Goal: Browse casually: Explore the website without a specific task or goal

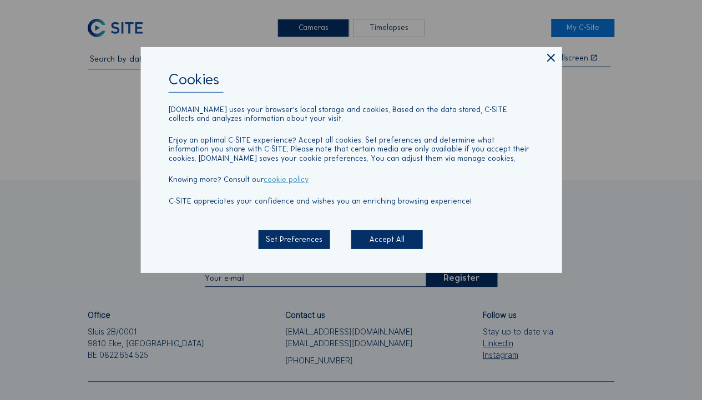
click at [543, 58] on div "Cookies [DOMAIN_NAME] uses your browser's local storage and cookies. Based on t…" at bounding box center [350, 159] width 421 height 225
click at [549, 58] on icon at bounding box center [550, 59] width 13 height 14
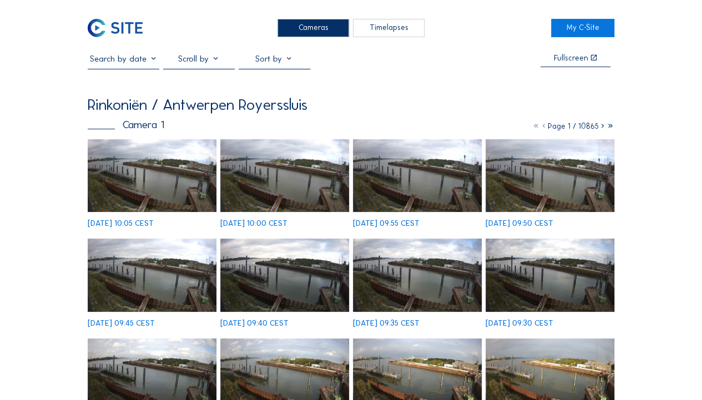
click at [143, 169] on img at bounding box center [152, 175] width 129 height 73
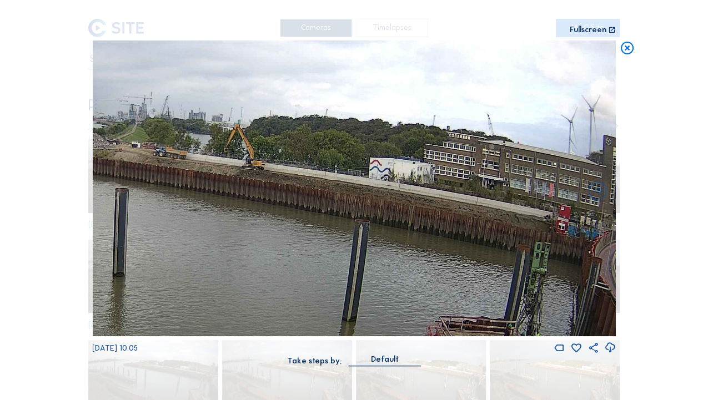
drag, startPoint x: 435, startPoint y: 175, endPoint x: 291, endPoint y: 177, distance: 144.3
click at [291, 177] on img at bounding box center [353, 189] width 523 height 296
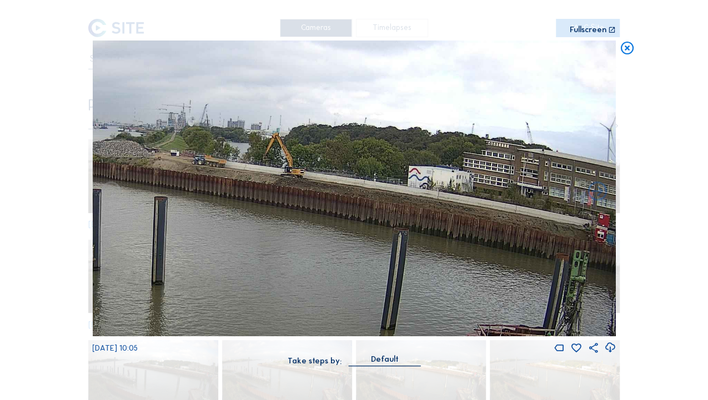
drag, startPoint x: 227, startPoint y: 174, endPoint x: 263, endPoint y: 182, distance: 36.9
click at [263, 182] on img at bounding box center [353, 189] width 523 height 296
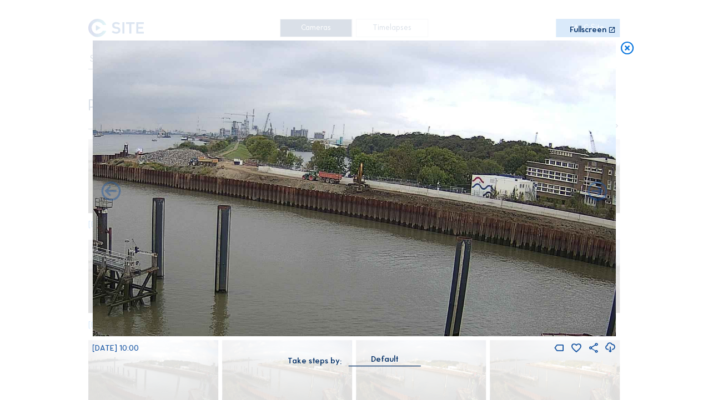
drag, startPoint x: 263, startPoint y: 182, endPoint x: 415, endPoint y: 204, distance: 153.1
click at [415, 204] on img at bounding box center [353, 189] width 523 height 296
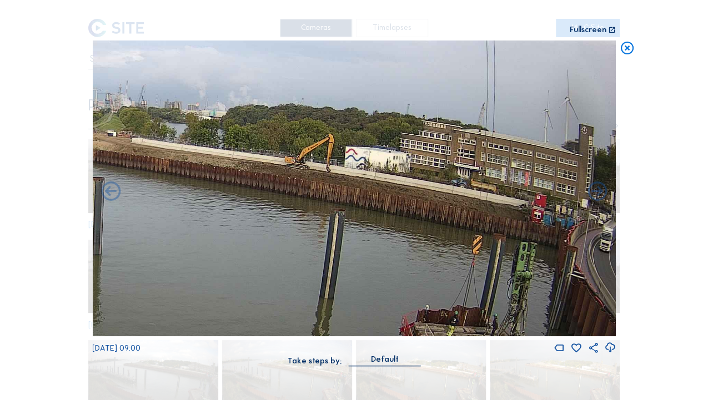
drag, startPoint x: 385, startPoint y: 210, endPoint x: 88, endPoint y: 169, distance: 300.4
click at [88, 169] on div "Scroll to travel through time | Press 'Alt' Button + Scroll to Zoom | Click and…" at bounding box center [354, 200] width 708 height 400
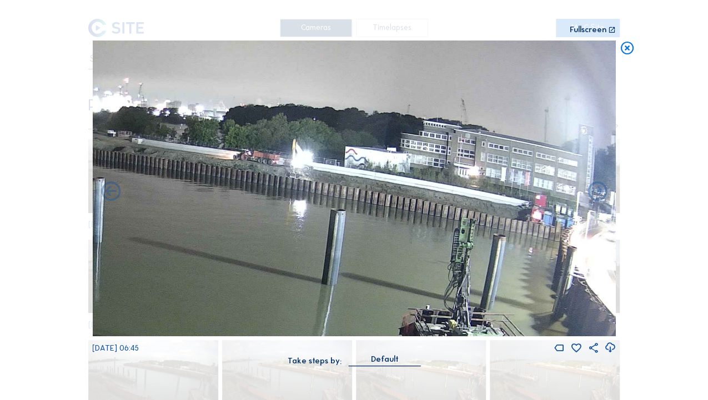
click at [624, 43] on icon at bounding box center [627, 49] width 16 height 16
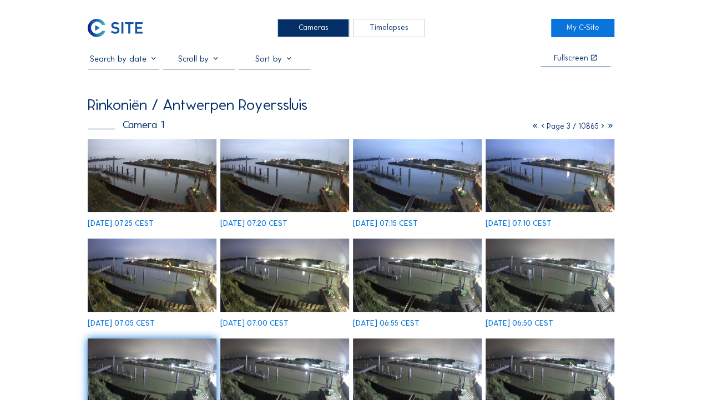
click at [532, 129] on icon at bounding box center [535, 126] width 8 height 9
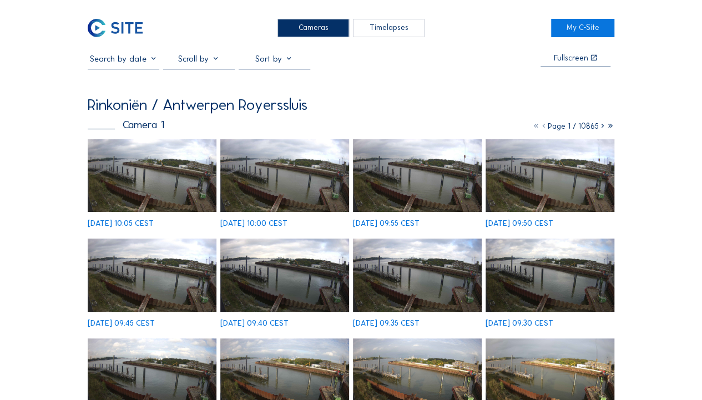
click at [128, 210] on img at bounding box center [152, 175] width 129 height 73
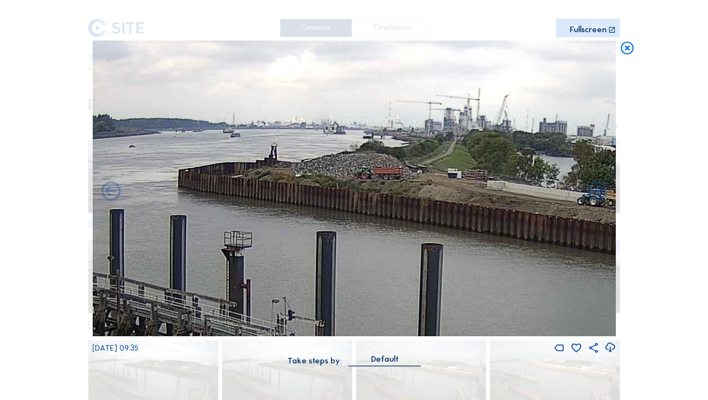
click at [629, 51] on icon at bounding box center [627, 49] width 16 height 16
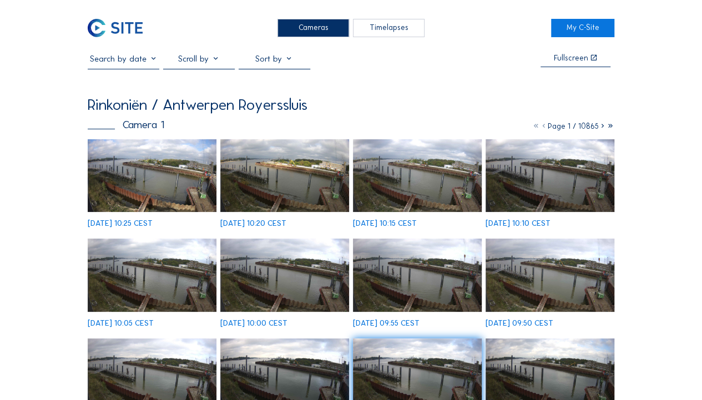
click at [143, 179] on img at bounding box center [152, 175] width 129 height 73
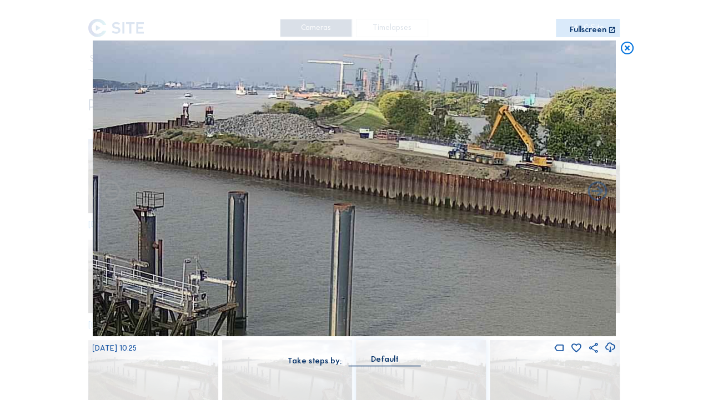
drag, startPoint x: 341, startPoint y: 159, endPoint x: 378, endPoint y: 159, distance: 36.6
click at [378, 159] on img at bounding box center [353, 189] width 523 height 296
click at [619, 51] on icon at bounding box center [627, 49] width 16 height 16
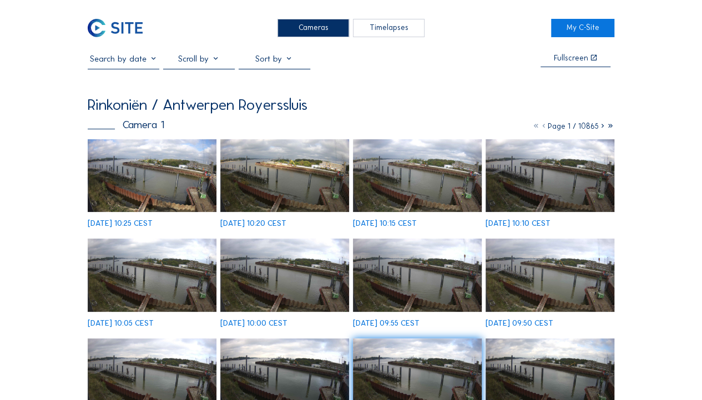
click at [114, 26] on img at bounding box center [115, 28] width 55 height 18
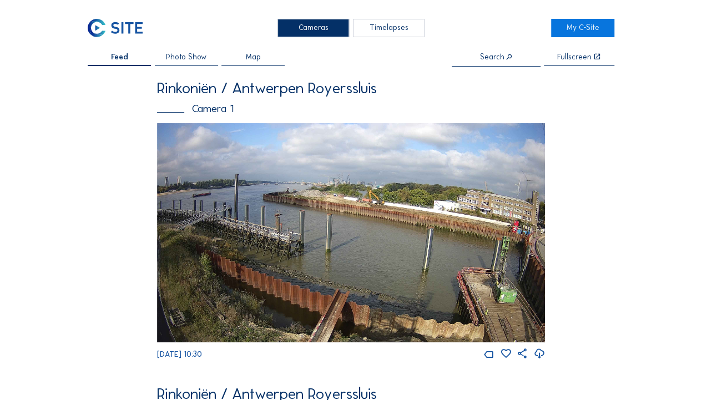
click at [346, 200] on img at bounding box center [351, 233] width 388 height 220
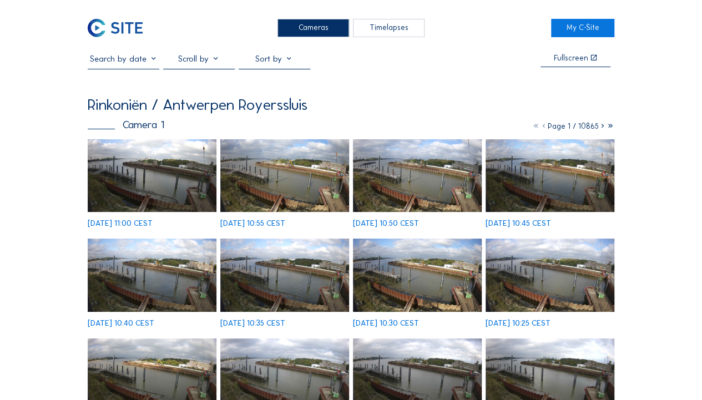
click at [192, 167] on img at bounding box center [152, 175] width 129 height 73
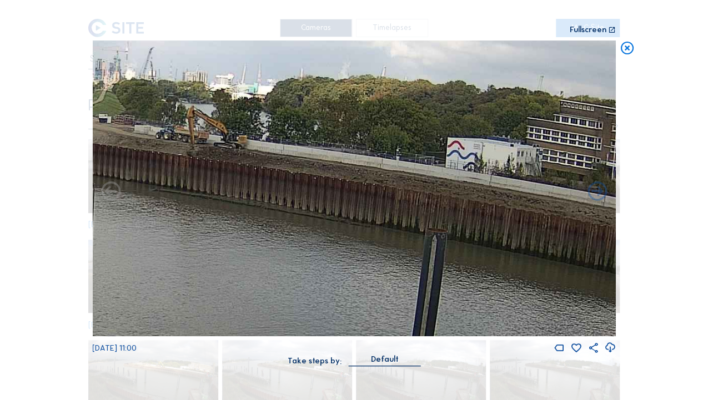
drag, startPoint x: 404, startPoint y: 186, endPoint x: 229, endPoint y: 181, distance: 175.4
click at [229, 181] on img at bounding box center [353, 189] width 523 height 296
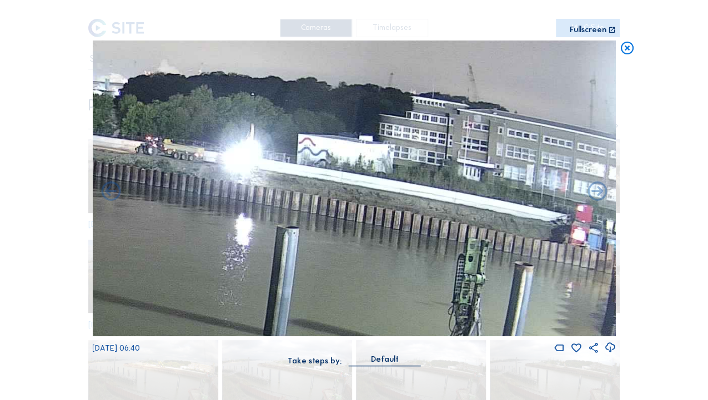
drag, startPoint x: 226, startPoint y: 178, endPoint x: 81, endPoint y: 174, distance: 145.4
click at [80, 175] on div "Scroll to travel through time | Press 'Alt' Button + Scroll to Zoom | Click and…" at bounding box center [354, 200] width 708 height 400
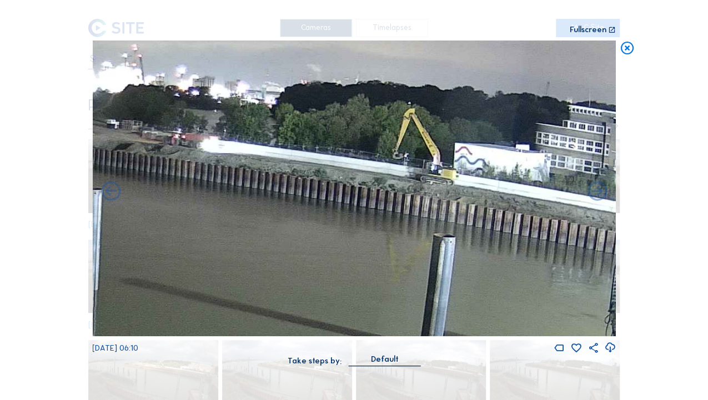
drag, startPoint x: 235, startPoint y: 183, endPoint x: 302, endPoint y: 189, distance: 66.8
click at [302, 189] on img at bounding box center [353, 189] width 523 height 296
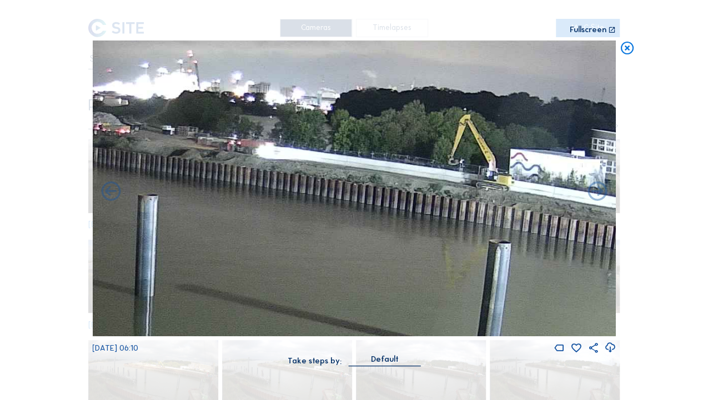
drag, startPoint x: 220, startPoint y: 189, endPoint x: 299, endPoint y: 195, distance: 79.0
click at [299, 195] on img at bounding box center [353, 189] width 523 height 296
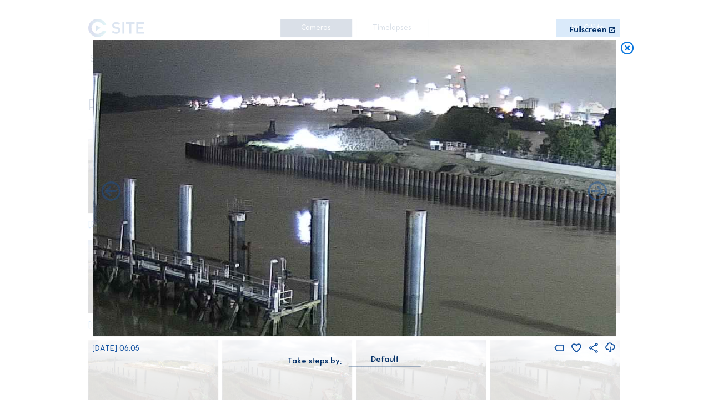
drag, startPoint x: 320, startPoint y: 196, endPoint x: 557, endPoint y: 211, distance: 237.4
click at [557, 211] on img at bounding box center [353, 189] width 523 height 296
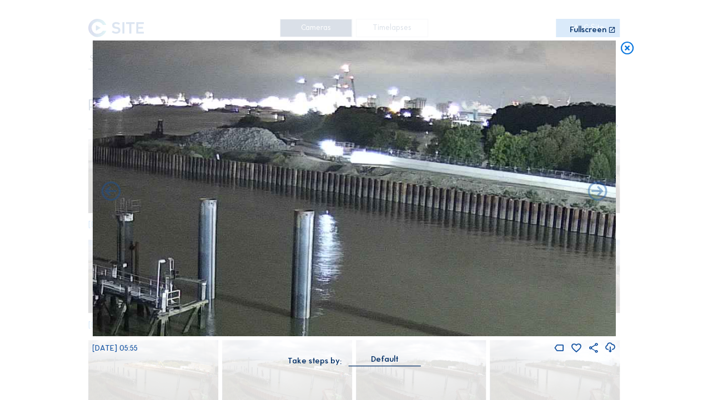
drag, startPoint x: 337, startPoint y: 209, endPoint x: 7, endPoint y: 201, distance: 330.3
click at [7, 201] on div "Scroll to travel through time | Press 'Alt' Button + Scroll to Zoom | Click and…" at bounding box center [354, 200] width 708 height 400
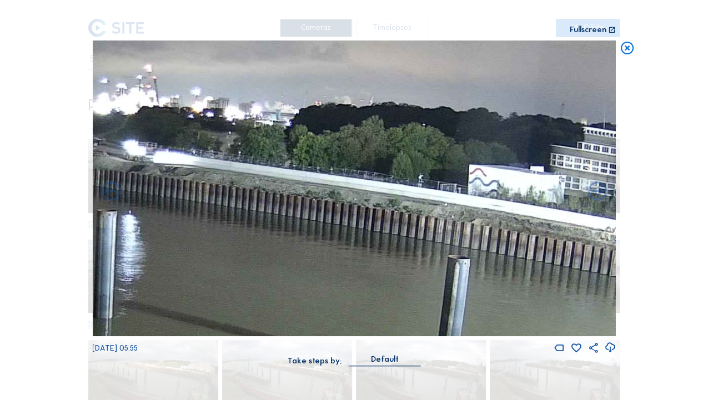
drag, startPoint x: 270, startPoint y: 206, endPoint x: 503, endPoint y: 217, distance: 233.9
click at [504, 218] on img at bounding box center [353, 189] width 523 height 296
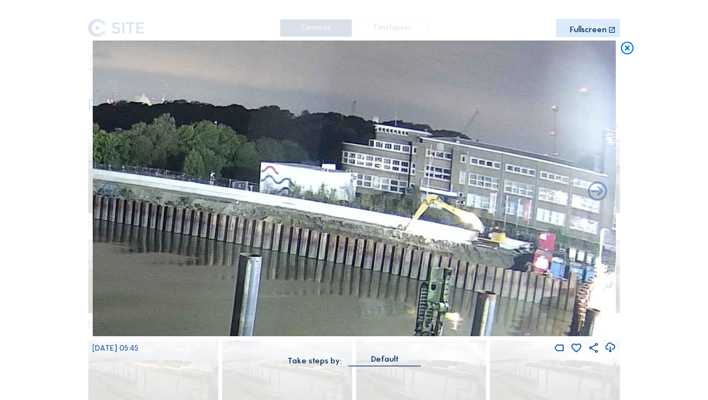
drag, startPoint x: 399, startPoint y: 214, endPoint x: 89, endPoint y: 209, distance: 309.7
click at [89, 209] on div "Scroll to travel through time | Press 'Alt' Button + Scroll to Zoom | Click and…" at bounding box center [354, 200] width 708 height 400
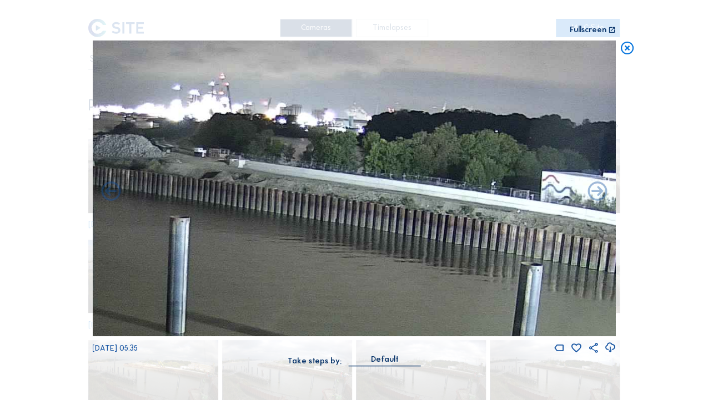
drag, startPoint x: 315, startPoint y: 215, endPoint x: 536, endPoint y: 218, distance: 220.9
click at [536, 218] on img at bounding box center [353, 189] width 523 height 296
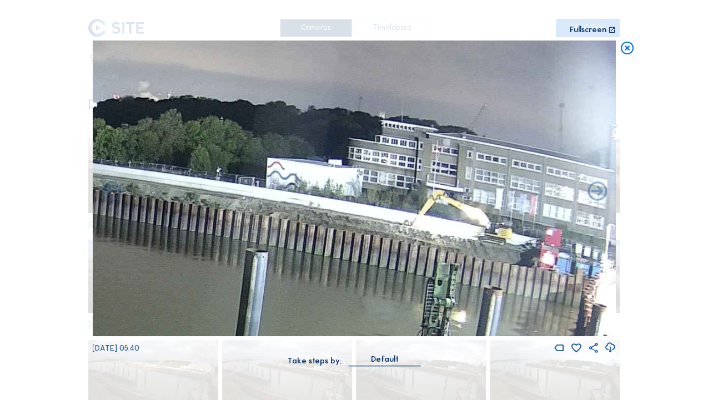
drag, startPoint x: 431, startPoint y: 205, endPoint x: 276, endPoint y: 206, distance: 154.8
click at [276, 206] on img at bounding box center [353, 189] width 523 height 296
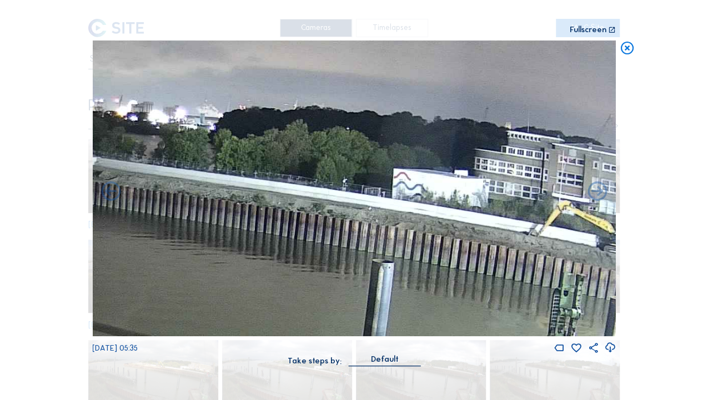
drag, startPoint x: 276, startPoint y: 206, endPoint x: 248, endPoint y: 203, distance: 28.6
click at [248, 203] on img at bounding box center [353, 189] width 523 height 296
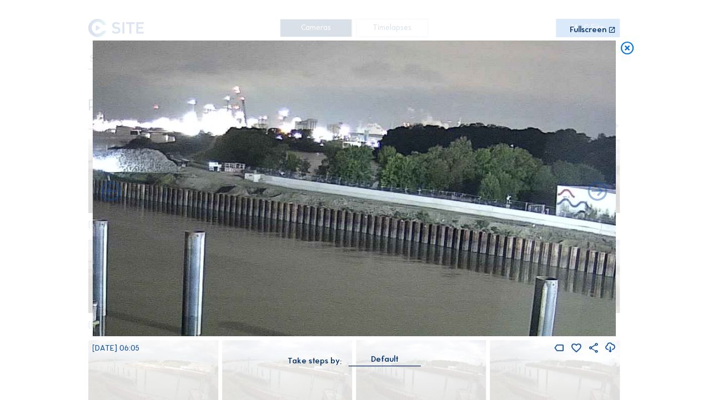
drag, startPoint x: 203, startPoint y: 210, endPoint x: 358, endPoint y: 224, distance: 155.5
click at [358, 224] on img at bounding box center [353, 189] width 523 height 296
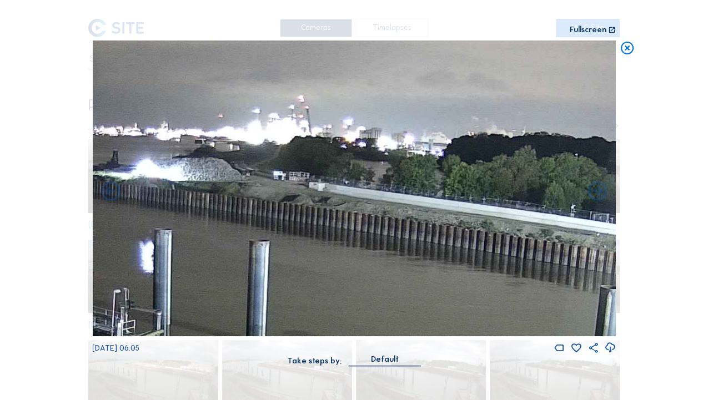
drag, startPoint x: 242, startPoint y: 225, endPoint x: 302, endPoint y: 230, distance: 60.1
click at [302, 230] on img at bounding box center [353, 189] width 523 height 296
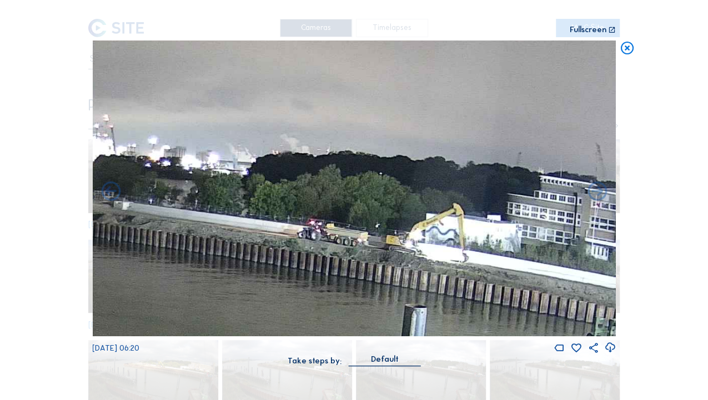
drag, startPoint x: 372, startPoint y: 232, endPoint x: 185, endPoint y: 251, distance: 187.4
click at [185, 251] on img at bounding box center [353, 189] width 523 height 296
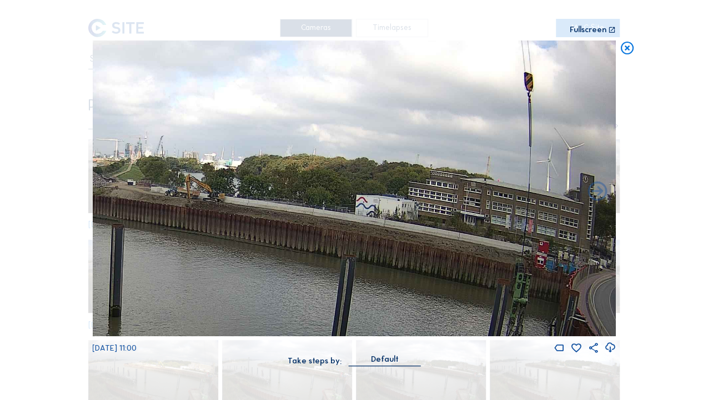
drag, startPoint x: 309, startPoint y: 192, endPoint x: 292, endPoint y: 182, distance: 19.9
click at [292, 182] on img at bounding box center [353, 189] width 523 height 296
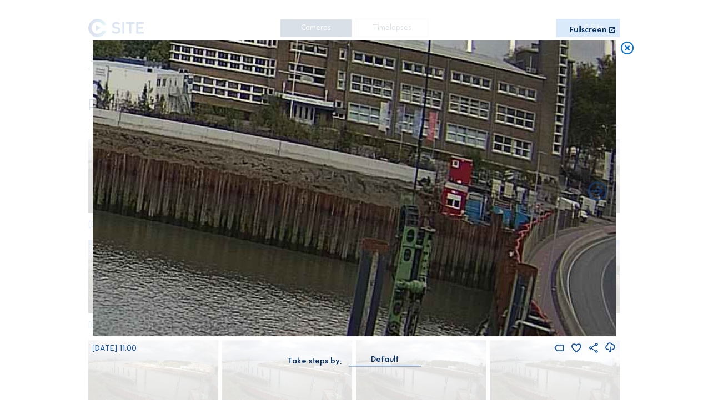
drag, startPoint x: 519, startPoint y: 253, endPoint x: 226, endPoint y: 186, distance: 300.6
click at [226, 186] on img at bounding box center [353, 189] width 523 height 296
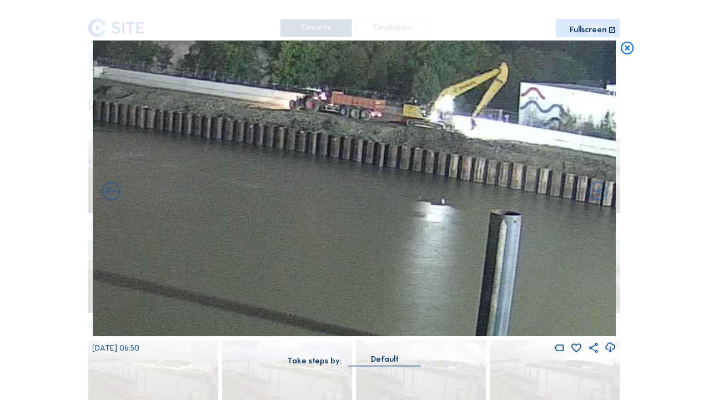
drag, startPoint x: 223, startPoint y: 200, endPoint x: 677, endPoint y: 230, distance: 455.0
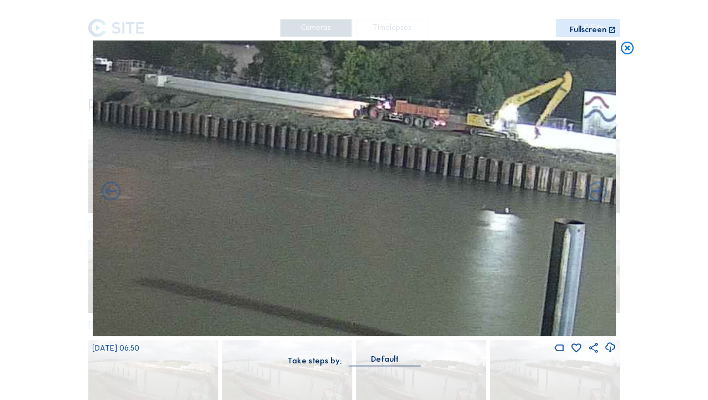
drag, startPoint x: 319, startPoint y: 201, endPoint x: 518, endPoint y: 244, distance: 204.4
click at [518, 246] on img at bounding box center [353, 189] width 523 height 296
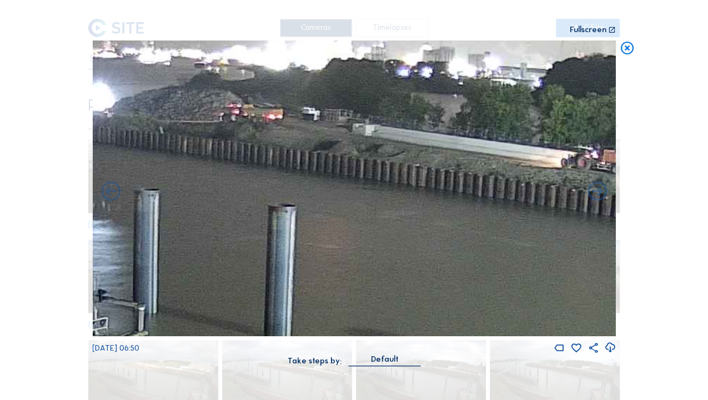
click at [626, 51] on icon at bounding box center [627, 49] width 16 height 16
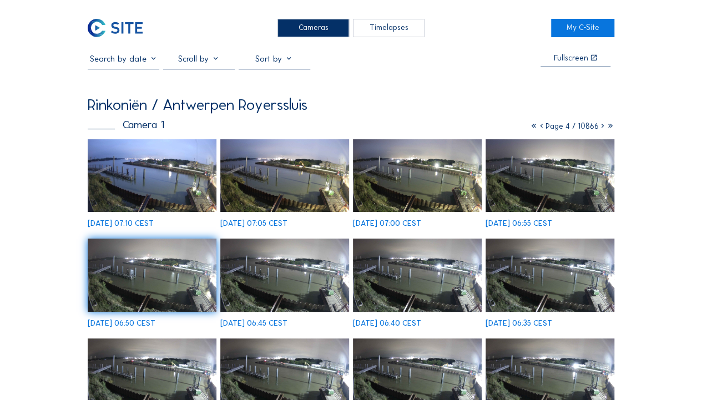
click at [532, 127] on icon at bounding box center [534, 126] width 8 height 9
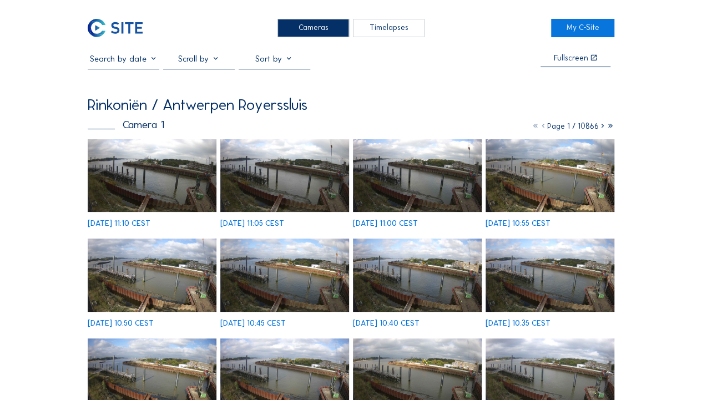
click at [189, 184] on img at bounding box center [152, 175] width 129 height 73
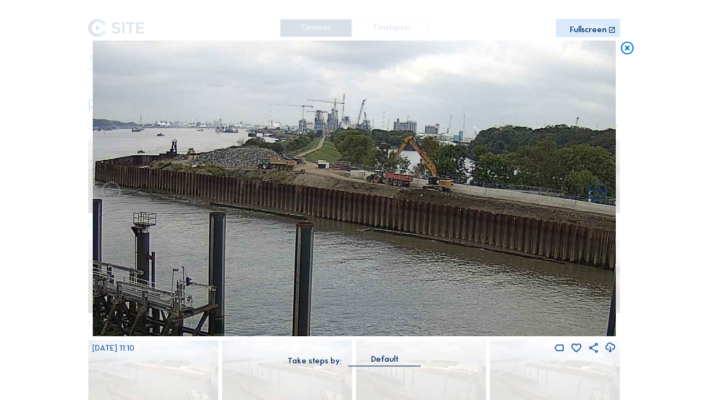
drag, startPoint x: 369, startPoint y: 158, endPoint x: 346, endPoint y: 206, distance: 53.9
click at [346, 206] on img at bounding box center [353, 189] width 523 height 296
click at [624, 50] on icon at bounding box center [627, 49] width 16 height 16
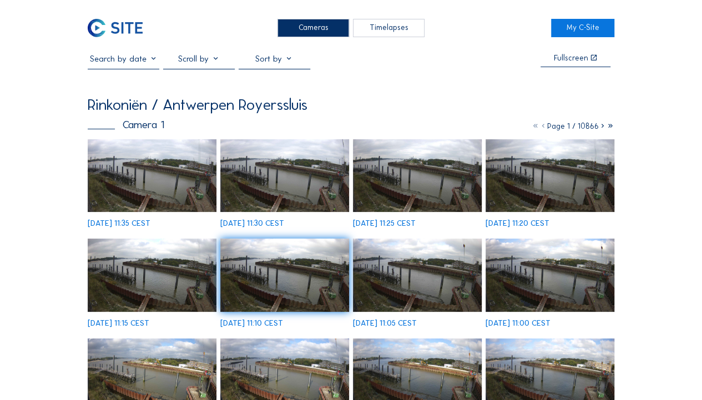
click at [135, 190] on img at bounding box center [152, 175] width 129 height 73
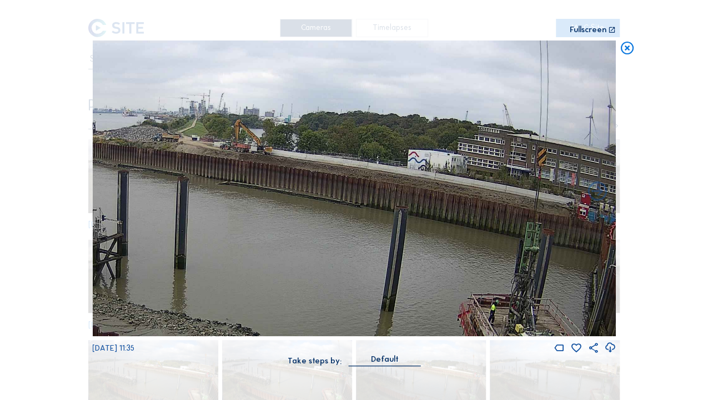
drag, startPoint x: 397, startPoint y: 188, endPoint x: 276, endPoint y: 210, distance: 123.5
click at [276, 210] on img at bounding box center [353, 189] width 523 height 296
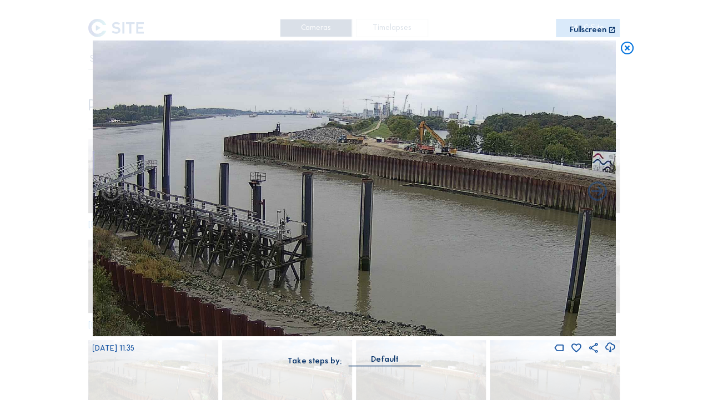
drag, startPoint x: 305, startPoint y: 225, endPoint x: 454, endPoint y: 225, distance: 149.3
click at [489, 226] on img at bounding box center [353, 189] width 523 height 296
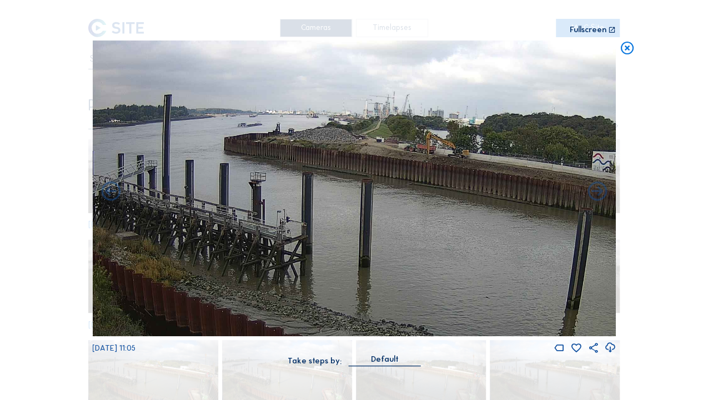
click at [629, 47] on icon at bounding box center [627, 49] width 16 height 16
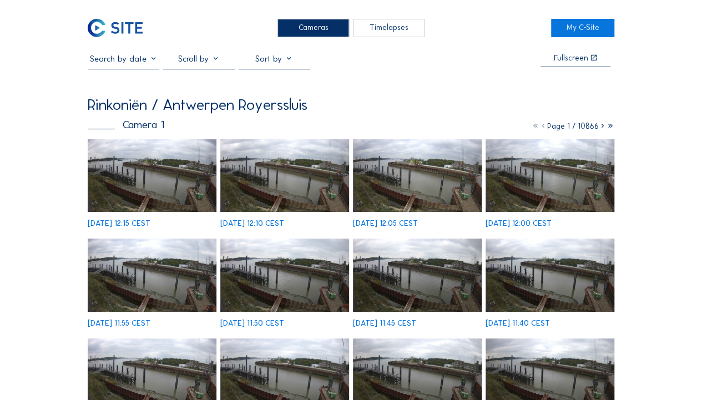
click at [169, 186] on img at bounding box center [152, 175] width 129 height 73
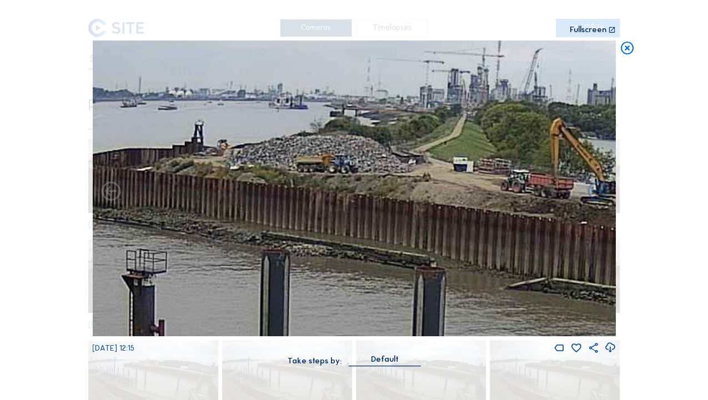
drag, startPoint x: 264, startPoint y: 185, endPoint x: 525, endPoint y: 209, distance: 261.9
click at [525, 209] on img at bounding box center [353, 189] width 523 height 296
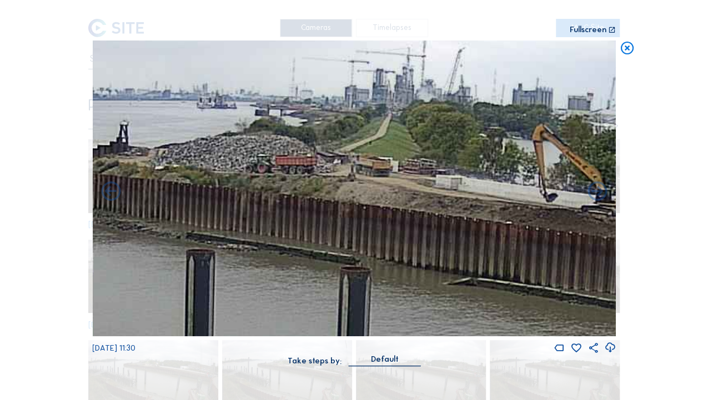
drag, startPoint x: 432, startPoint y: 201, endPoint x: 356, endPoint y: 195, distance: 76.8
click at [356, 195] on img at bounding box center [353, 189] width 523 height 296
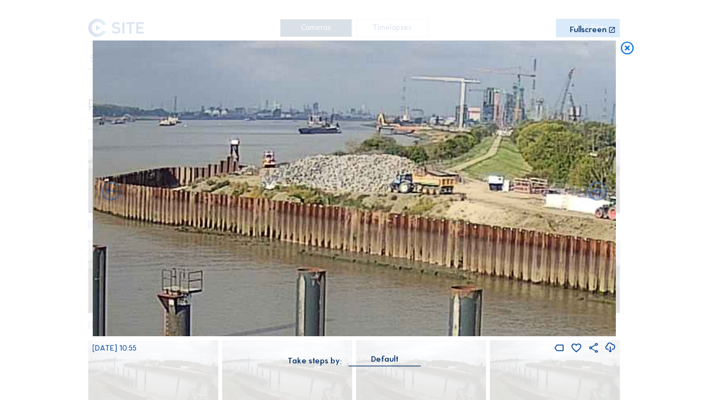
drag, startPoint x: 427, startPoint y: 224, endPoint x: 561, endPoint y: 225, distance: 133.8
click at [562, 226] on img at bounding box center [353, 189] width 523 height 296
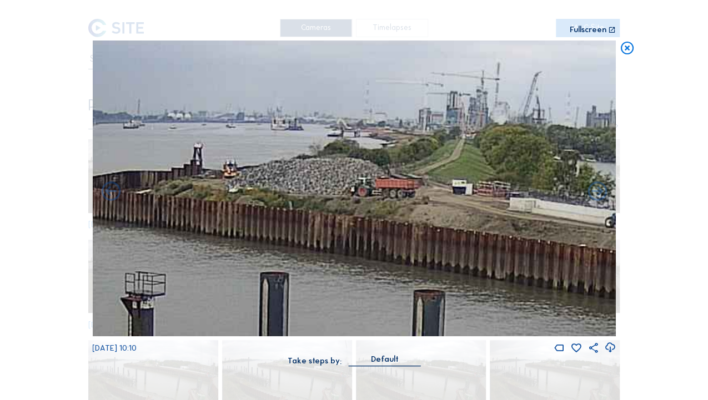
drag, startPoint x: 496, startPoint y: 188, endPoint x: 255, endPoint y: 193, distance: 241.5
click at [255, 193] on img at bounding box center [353, 189] width 523 height 296
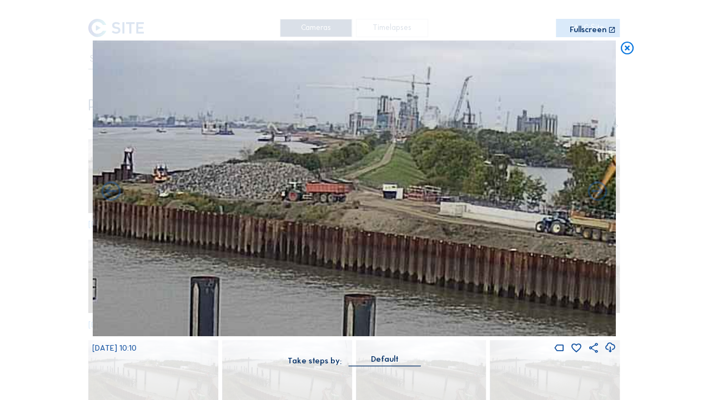
click at [633, 55] on icon at bounding box center [627, 49] width 16 height 16
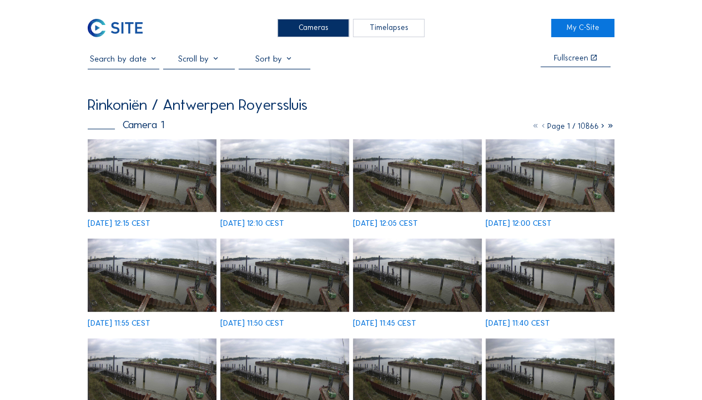
click at [532, 127] on icon at bounding box center [536, 126] width 8 height 9
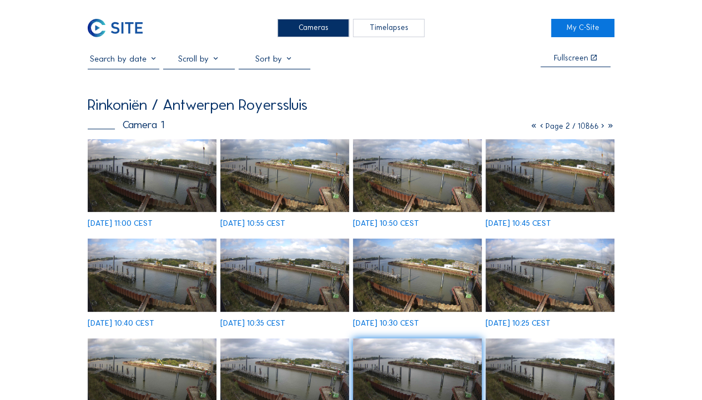
click at [530, 129] on icon at bounding box center [534, 126] width 8 height 9
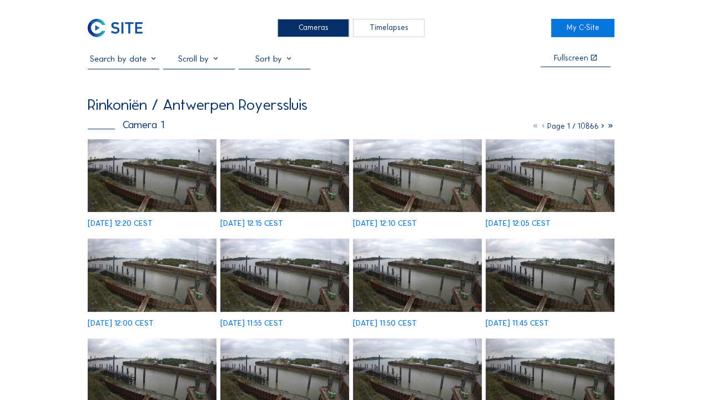
click at [200, 173] on img at bounding box center [152, 175] width 129 height 73
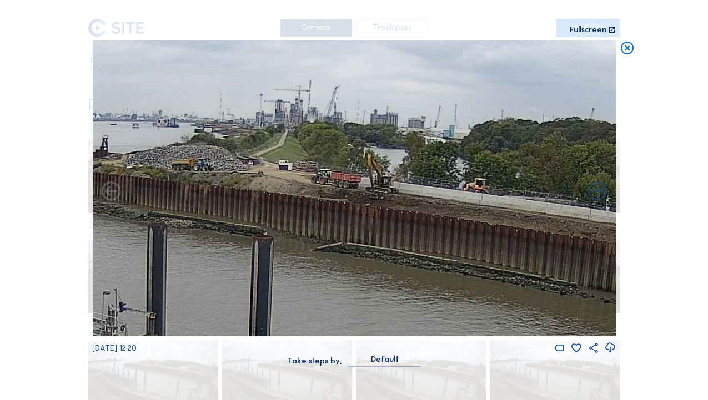
drag, startPoint x: 276, startPoint y: 198, endPoint x: 543, endPoint y: 236, distance: 269.8
click at [543, 236] on img at bounding box center [353, 189] width 523 height 296
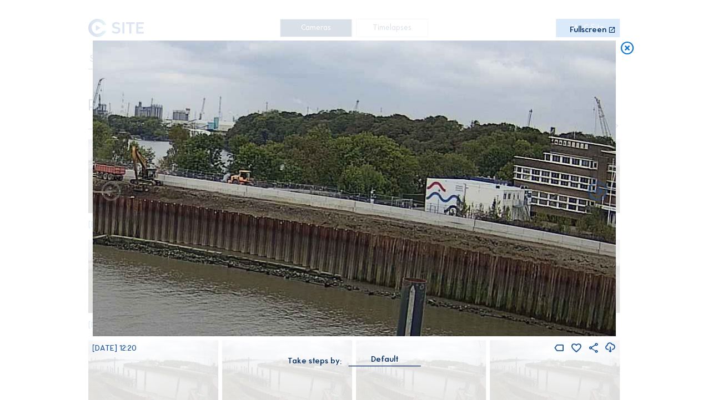
drag, startPoint x: 448, startPoint y: 235, endPoint x: 214, endPoint y: 227, distance: 234.9
click at [214, 227] on img at bounding box center [353, 189] width 523 height 296
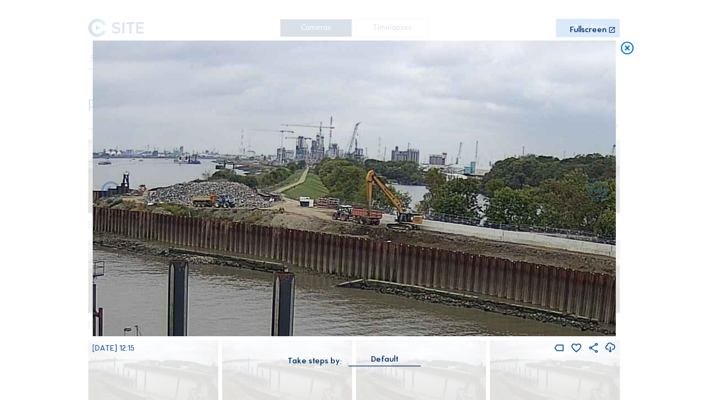
drag, startPoint x: 235, startPoint y: 216, endPoint x: 494, endPoint y: 260, distance: 262.9
click at [494, 260] on img at bounding box center [353, 189] width 523 height 296
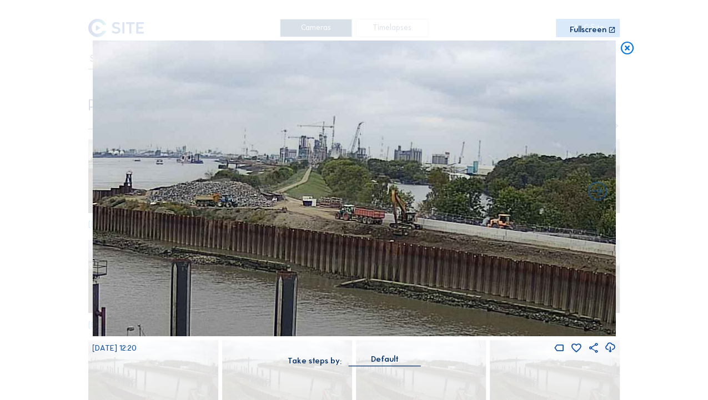
click at [632, 52] on icon at bounding box center [627, 49] width 16 height 16
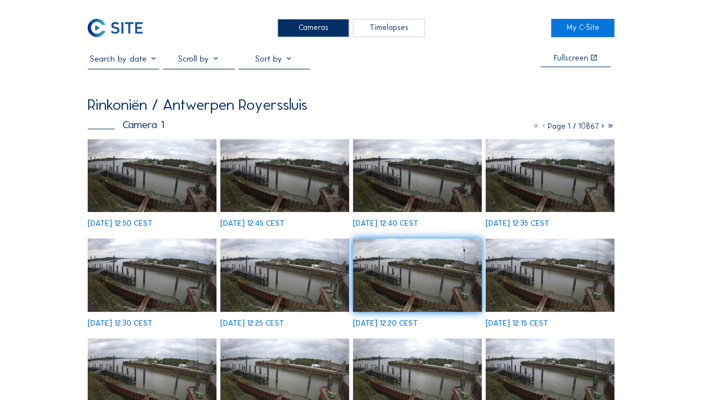
click at [141, 166] on img at bounding box center [152, 175] width 129 height 73
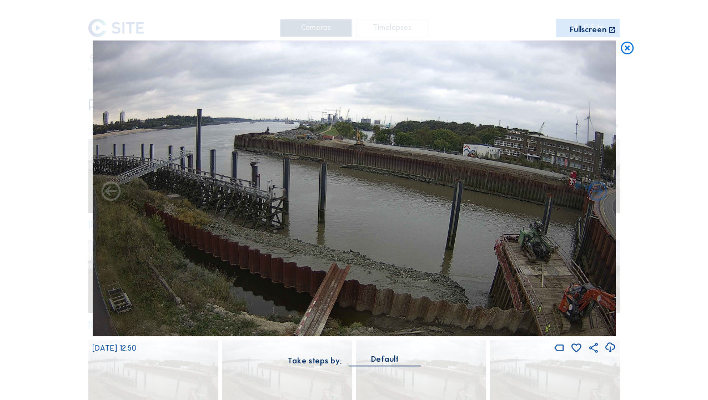
click at [624, 51] on icon at bounding box center [627, 49] width 16 height 16
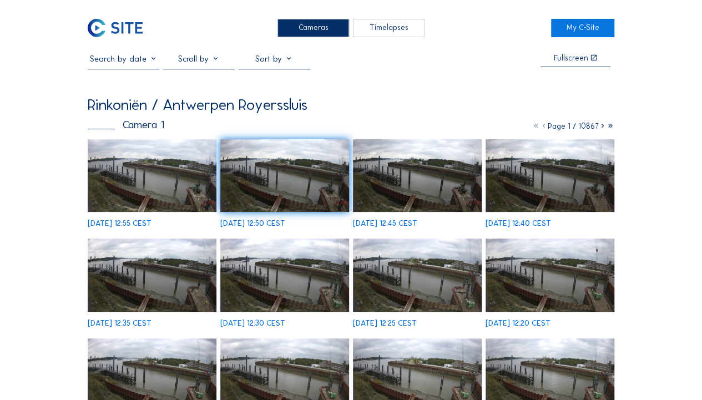
click at [177, 180] on img at bounding box center [152, 175] width 129 height 73
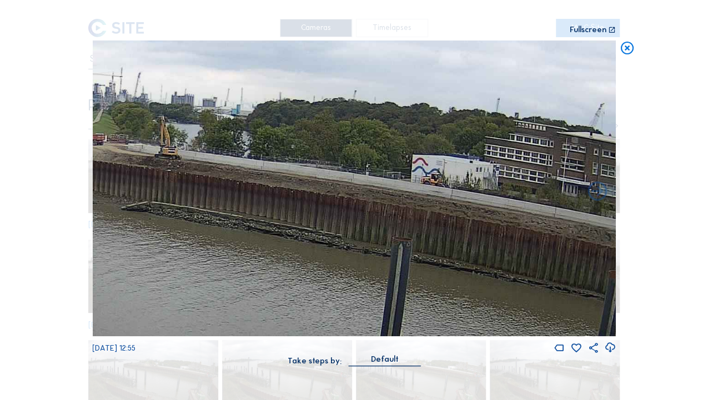
drag, startPoint x: 450, startPoint y: 228, endPoint x: 225, endPoint y: 215, distance: 225.1
click at [225, 215] on img at bounding box center [353, 189] width 523 height 296
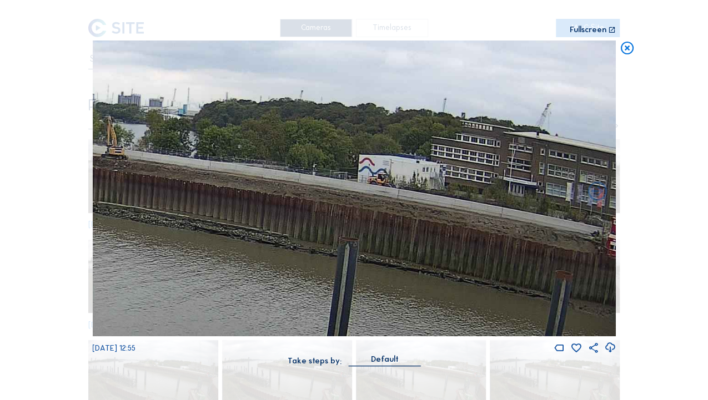
drag, startPoint x: 421, startPoint y: 223, endPoint x: 291, endPoint y: 221, distance: 130.4
click at [291, 221] on img at bounding box center [353, 189] width 523 height 296
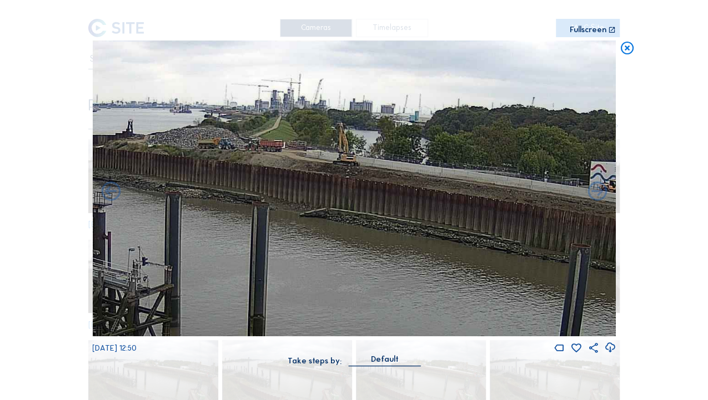
drag, startPoint x: 393, startPoint y: 229, endPoint x: 486, endPoint y: 231, distance: 92.7
click at [519, 230] on img at bounding box center [353, 189] width 523 height 296
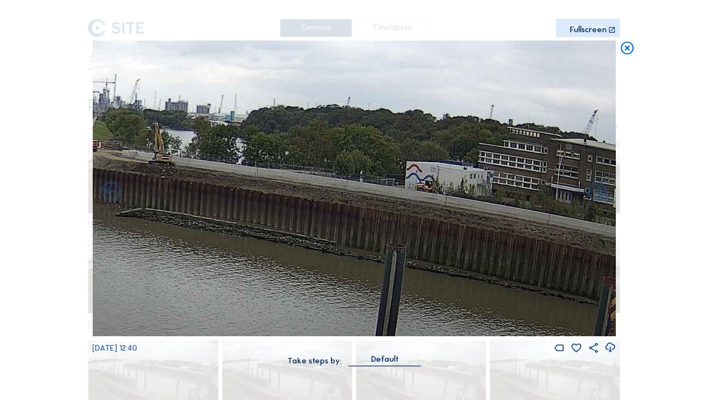
drag, startPoint x: 472, startPoint y: 234, endPoint x: 301, endPoint y: 238, distance: 171.5
click at [282, 234] on img at bounding box center [353, 189] width 523 height 296
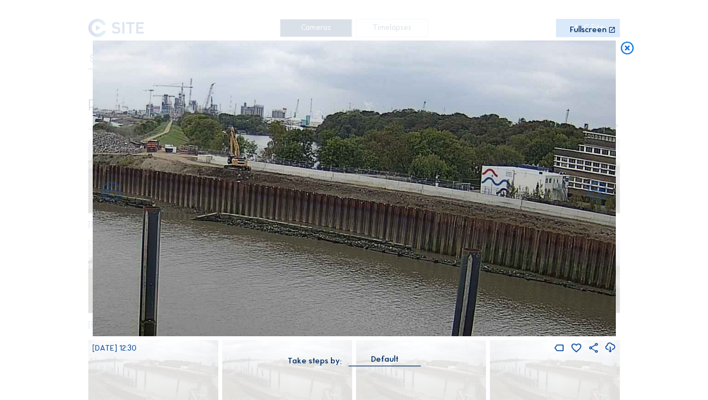
drag, startPoint x: 451, startPoint y: 245, endPoint x: 431, endPoint y: 250, distance: 20.5
click at [431, 250] on img at bounding box center [353, 189] width 523 height 296
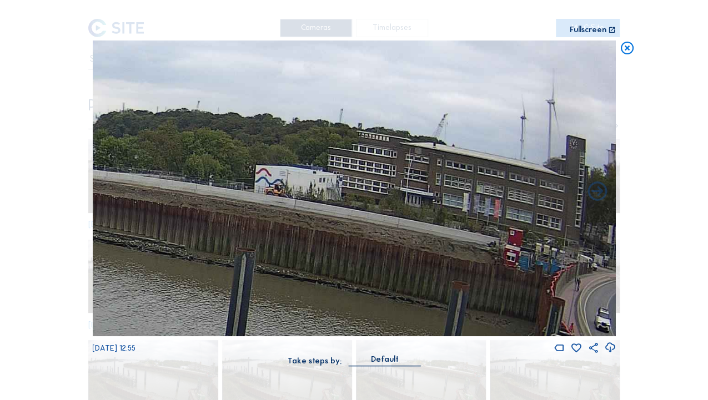
drag, startPoint x: 458, startPoint y: 245, endPoint x: 214, endPoint y: 245, distance: 243.6
click at [214, 245] on img at bounding box center [353, 189] width 523 height 296
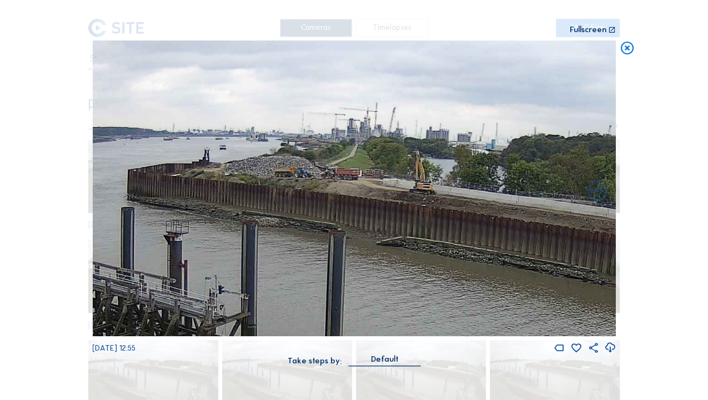
drag, startPoint x: 463, startPoint y: 265, endPoint x: 675, endPoint y: 266, distance: 211.5
click at [675, 266] on div "Scroll to travel through time | Press 'Alt' Button + Scroll to Zoom | Click and…" at bounding box center [354, 200] width 708 height 400
click at [411, 256] on img at bounding box center [353, 189] width 523 height 296
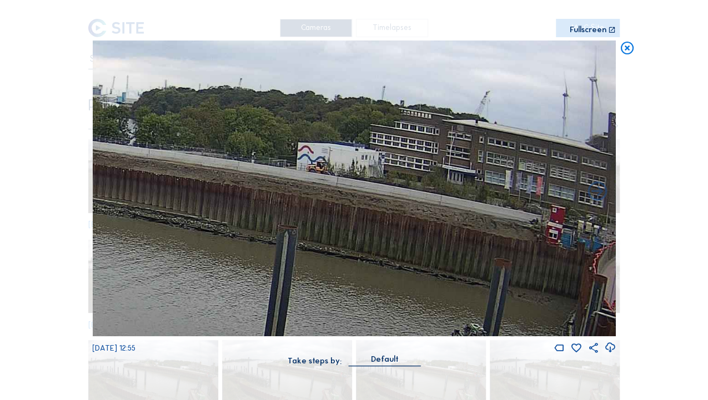
drag, startPoint x: 363, startPoint y: 229, endPoint x: 155, endPoint y: 216, distance: 208.0
click at [155, 216] on img at bounding box center [353, 189] width 523 height 296
click at [156, 216] on img at bounding box center [353, 189] width 523 height 296
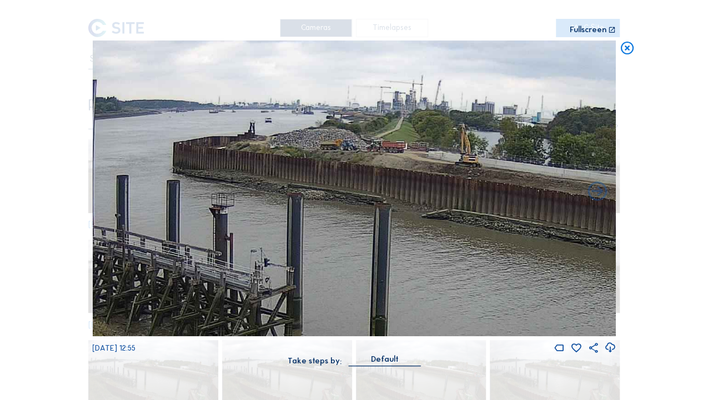
drag, startPoint x: 345, startPoint y: 236, endPoint x: 645, endPoint y: 237, distance: 300.8
click at [645, 237] on div "Scroll to travel through time | Press 'Alt' Button + Scroll to Zoom | Click and…" at bounding box center [354, 200] width 708 height 400
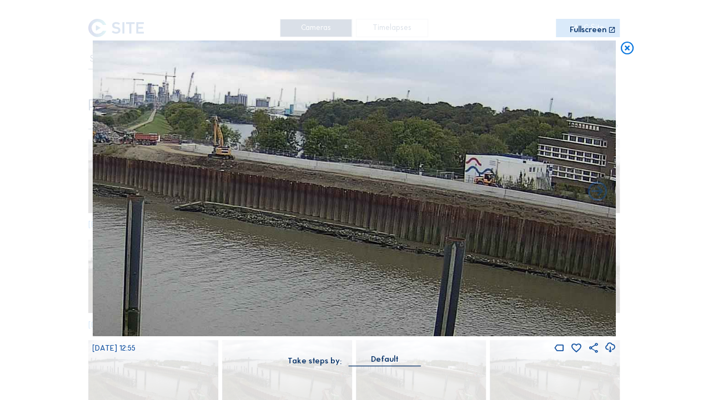
drag, startPoint x: 270, startPoint y: 229, endPoint x: 261, endPoint y: 231, distance: 9.2
click at [260, 230] on img at bounding box center [353, 189] width 523 height 296
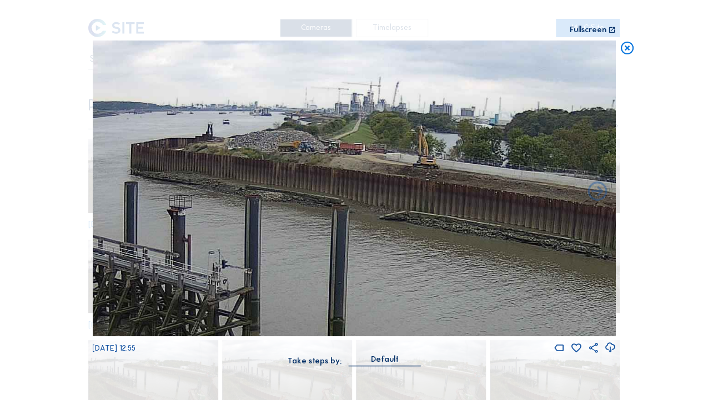
drag, startPoint x: 372, startPoint y: 250, endPoint x: 549, endPoint y: 250, distance: 176.5
click at [550, 250] on img at bounding box center [353, 189] width 523 height 296
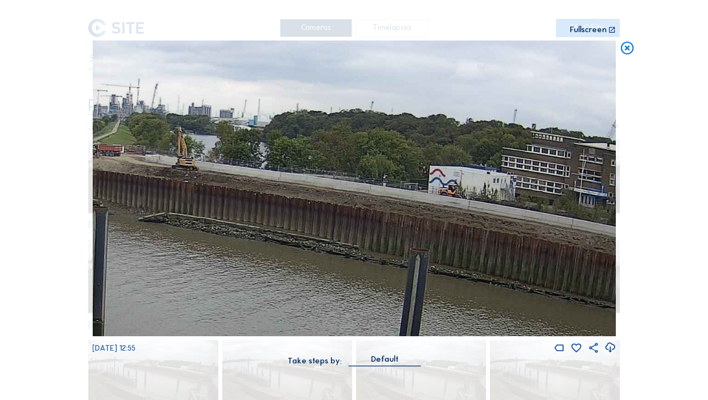
drag, startPoint x: 543, startPoint y: 271, endPoint x: 270, endPoint y: 271, distance: 273.1
click at [270, 271] on img at bounding box center [353, 189] width 523 height 296
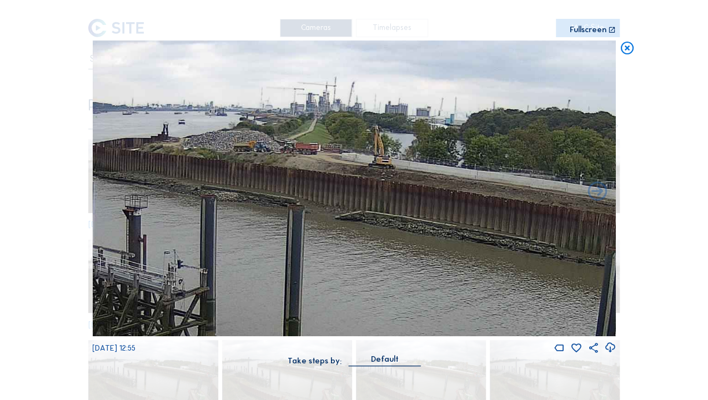
drag, startPoint x: 406, startPoint y: 269, endPoint x: 468, endPoint y: 269, distance: 61.6
click at [468, 269] on img at bounding box center [353, 189] width 523 height 296
click at [630, 47] on icon at bounding box center [627, 49] width 16 height 16
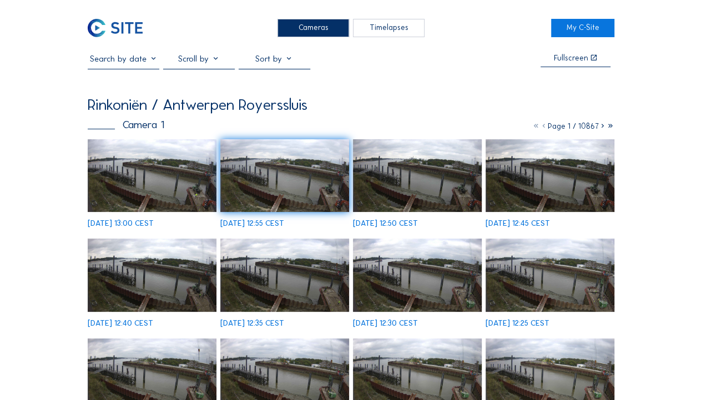
click at [183, 162] on img at bounding box center [152, 175] width 129 height 73
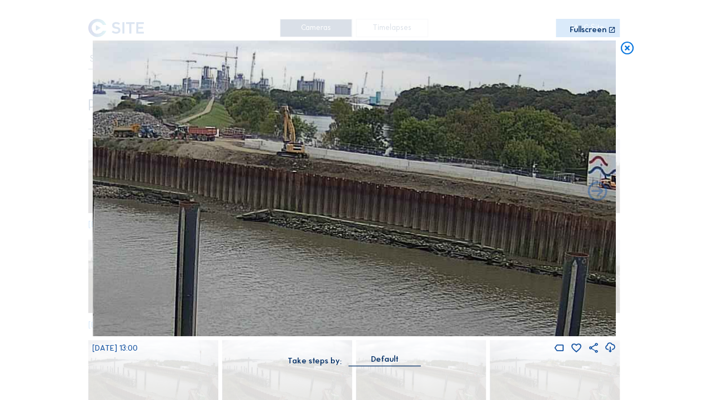
drag, startPoint x: 390, startPoint y: 142, endPoint x: 52, endPoint y: 102, distance: 339.8
click at [52, 102] on div "Scroll to travel through time | Press 'Alt' Button + Scroll to Zoom | Click and…" at bounding box center [354, 200] width 708 height 400
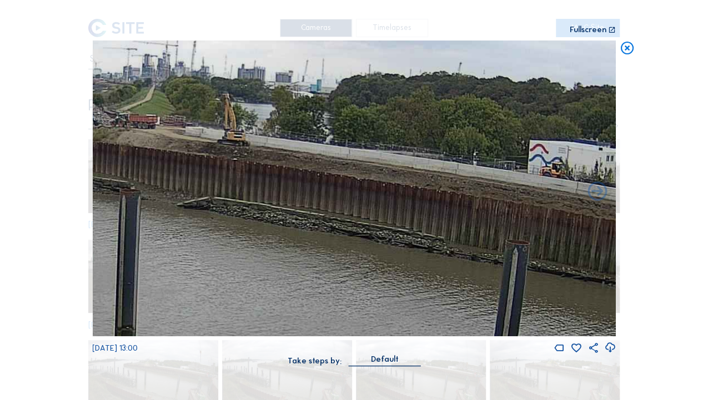
drag, startPoint x: 284, startPoint y: 137, endPoint x: 499, endPoint y: 165, distance: 217.2
click at [503, 165] on img at bounding box center [353, 189] width 523 height 296
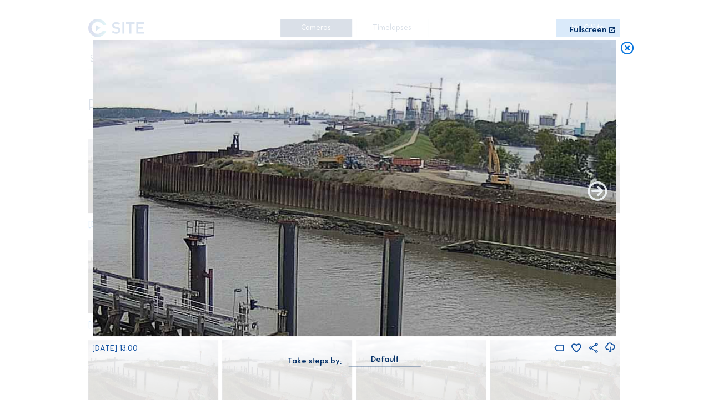
drag, startPoint x: 383, startPoint y: 174, endPoint x: 586, endPoint y: 201, distance: 204.9
click at [587, 202] on div "[DATE] 13:00" at bounding box center [353, 198] width 523 height 314
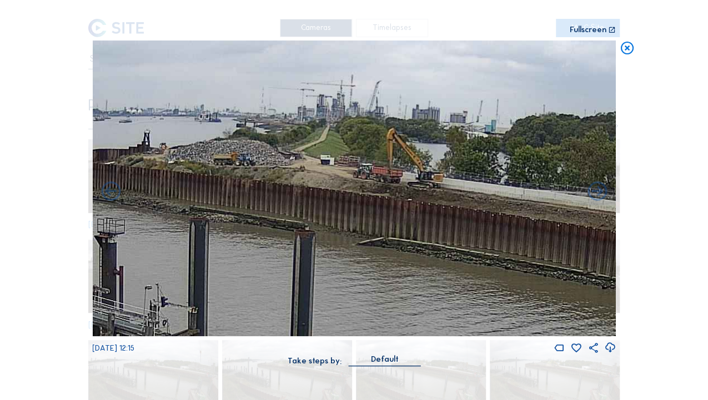
drag, startPoint x: 413, startPoint y: 190, endPoint x: 392, endPoint y: 190, distance: 21.1
click at [392, 190] on img at bounding box center [353, 189] width 523 height 296
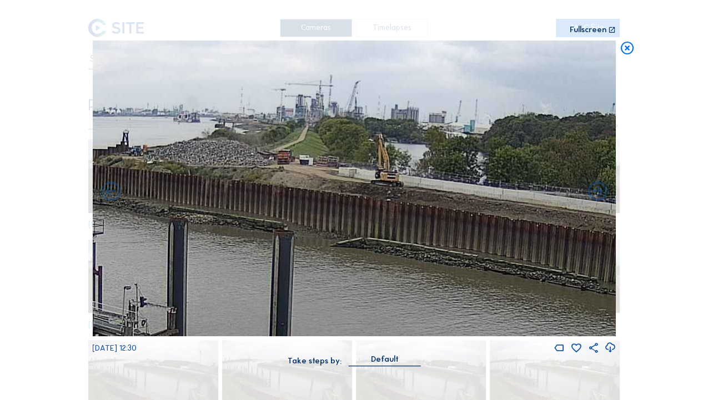
drag, startPoint x: 489, startPoint y: 170, endPoint x: 258, endPoint y: 139, distance: 233.5
click at [258, 139] on img at bounding box center [353, 189] width 523 height 296
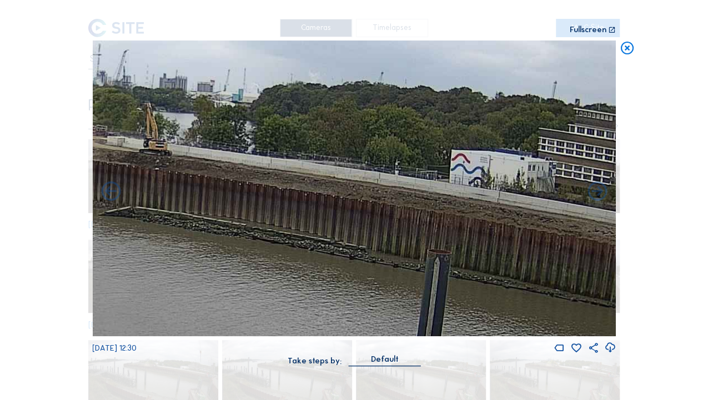
drag, startPoint x: 461, startPoint y: 162, endPoint x: 178, endPoint y: 122, distance: 285.3
click at [178, 122] on img at bounding box center [353, 189] width 523 height 296
